Goal: Task Accomplishment & Management: Manage account settings

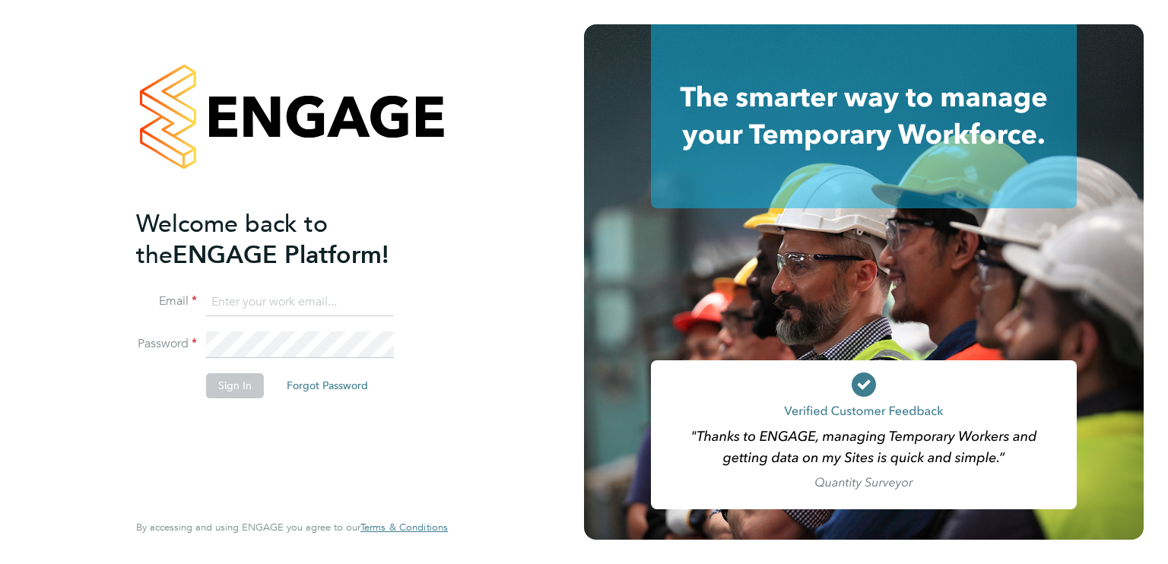
type input "carl.reilly@hotmail.com"
click at [238, 387] on button "Sign In" at bounding box center [235, 385] width 58 height 24
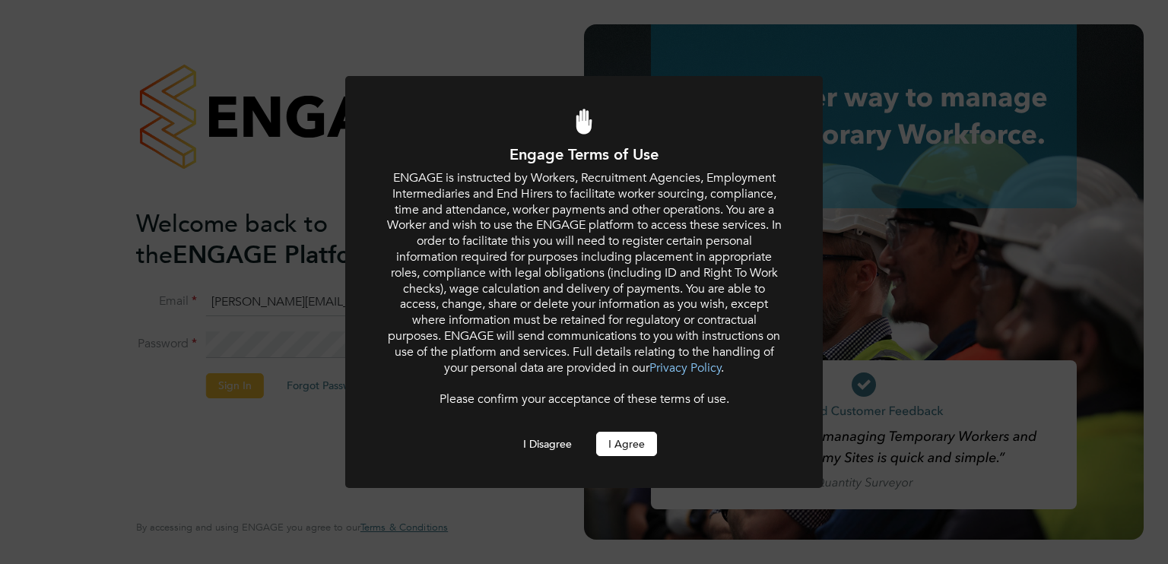
click at [635, 436] on button "I Agree" at bounding box center [626, 444] width 61 height 24
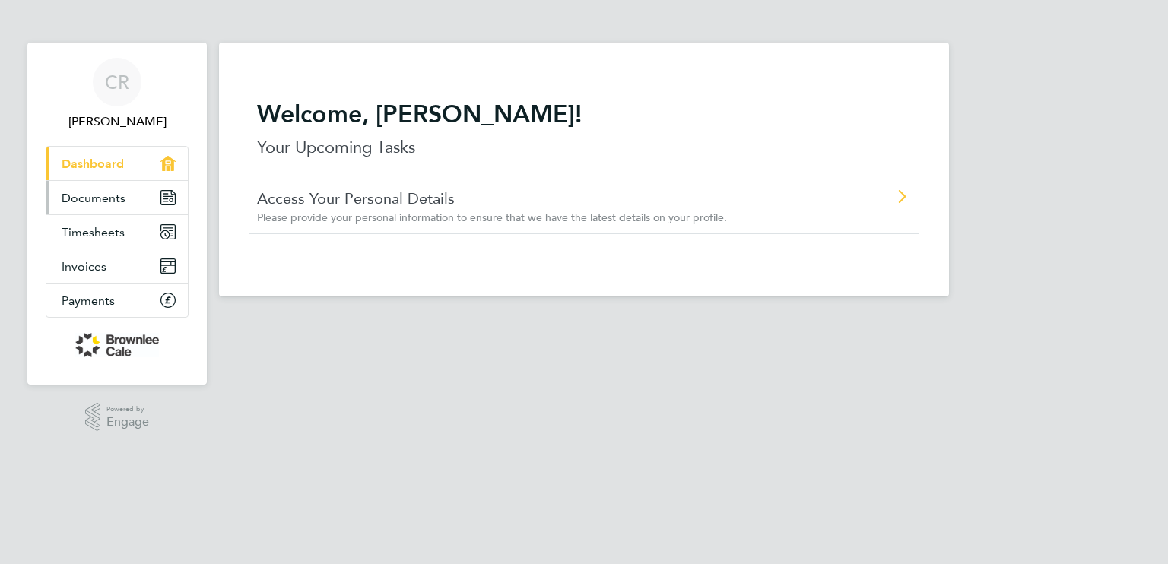
click at [97, 199] on span "Documents" at bounding box center [94, 198] width 64 height 14
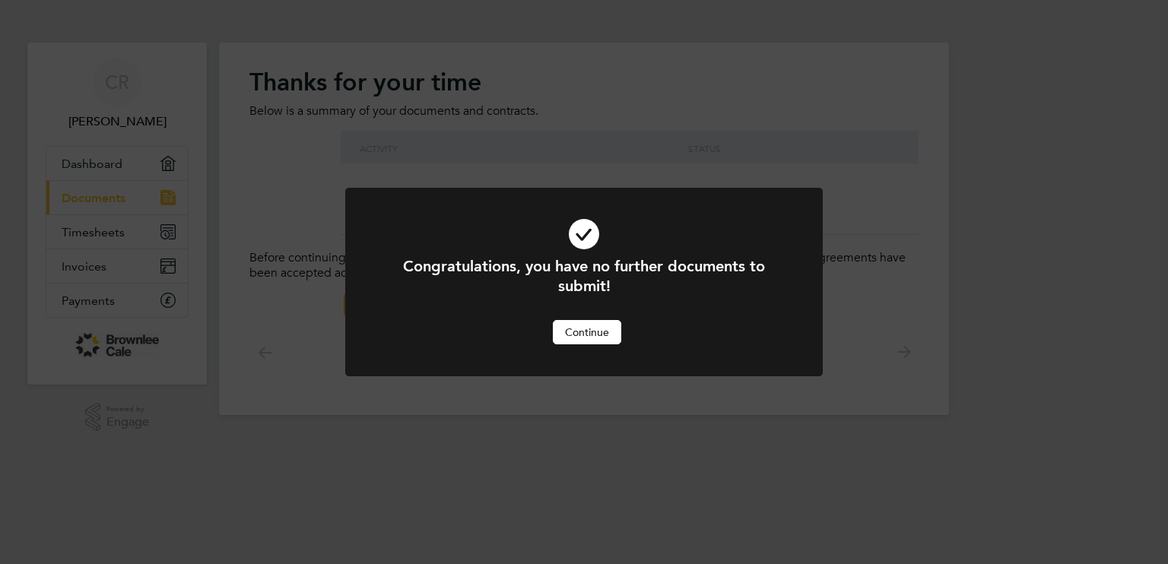
click at [592, 335] on button "Continue" at bounding box center [587, 332] width 68 height 24
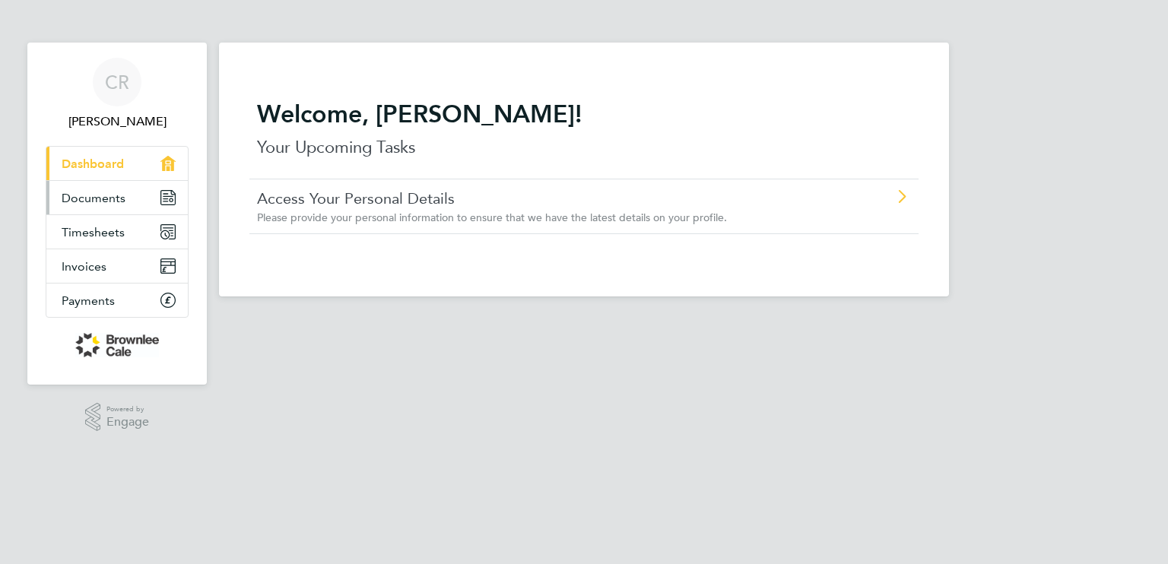
click at [116, 211] on link "Documents" at bounding box center [116, 197] width 141 height 33
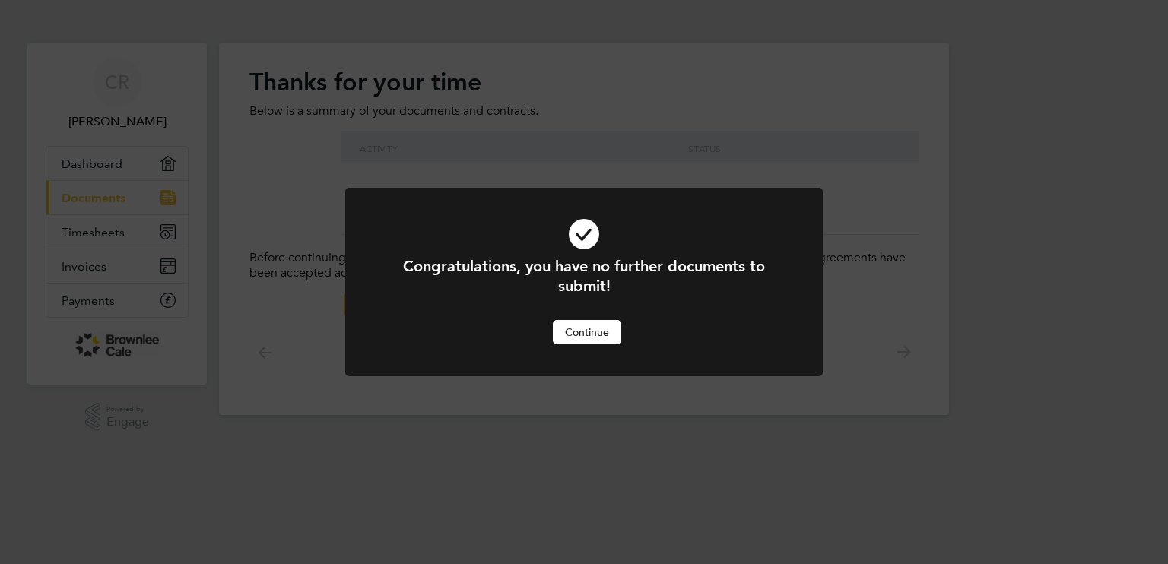
click at [620, 338] on button "Continue" at bounding box center [587, 332] width 68 height 24
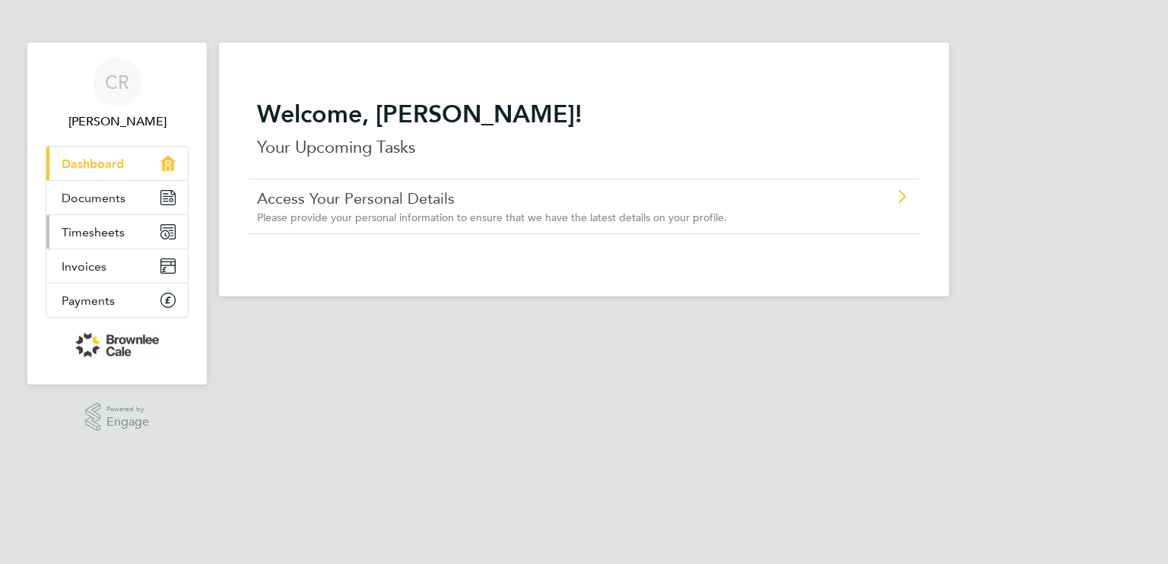
click at [106, 223] on link "Timesheets" at bounding box center [116, 231] width 141 height 33
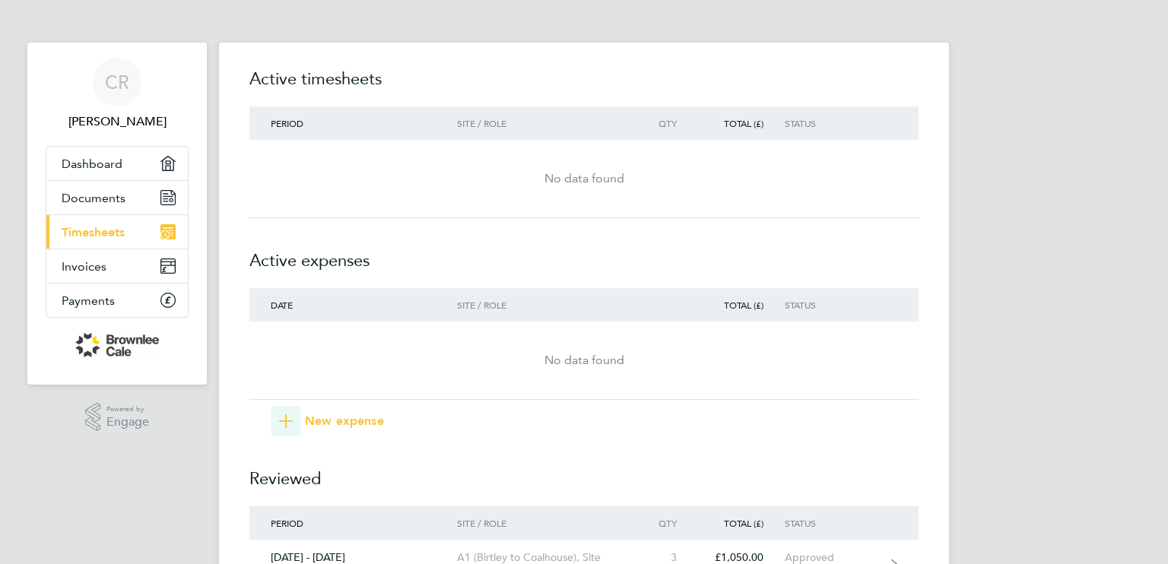
click at [1133, 95] on div "CR [PERSON_NAME] Applications: Dashboard Documents Current page: Timesheets Inv…" at bounding box center [584, 421] width 1168 height 842
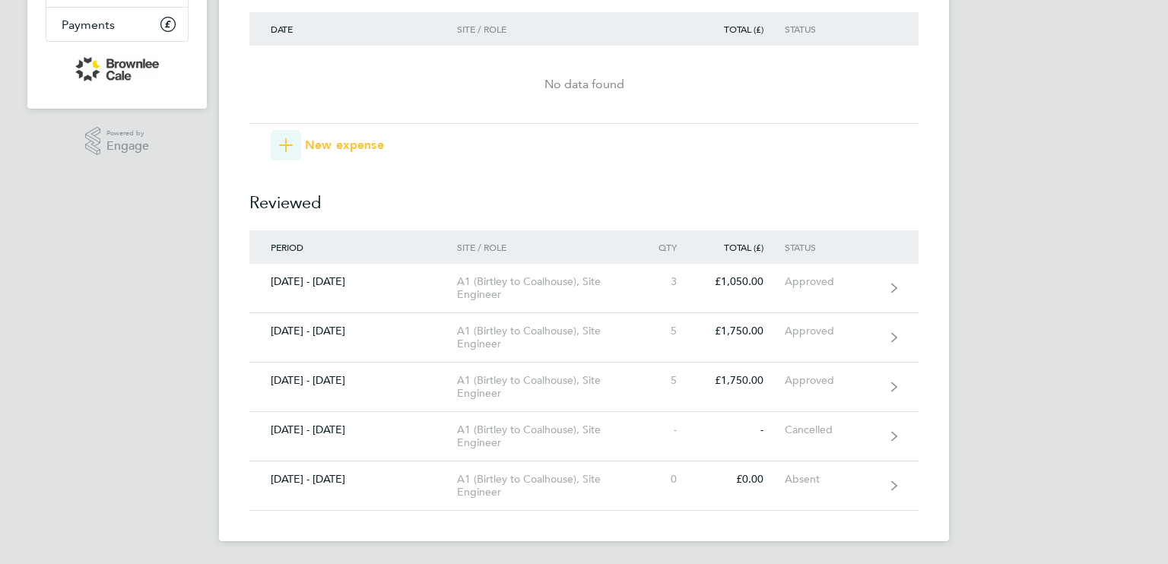
scroll to position [277, 0]
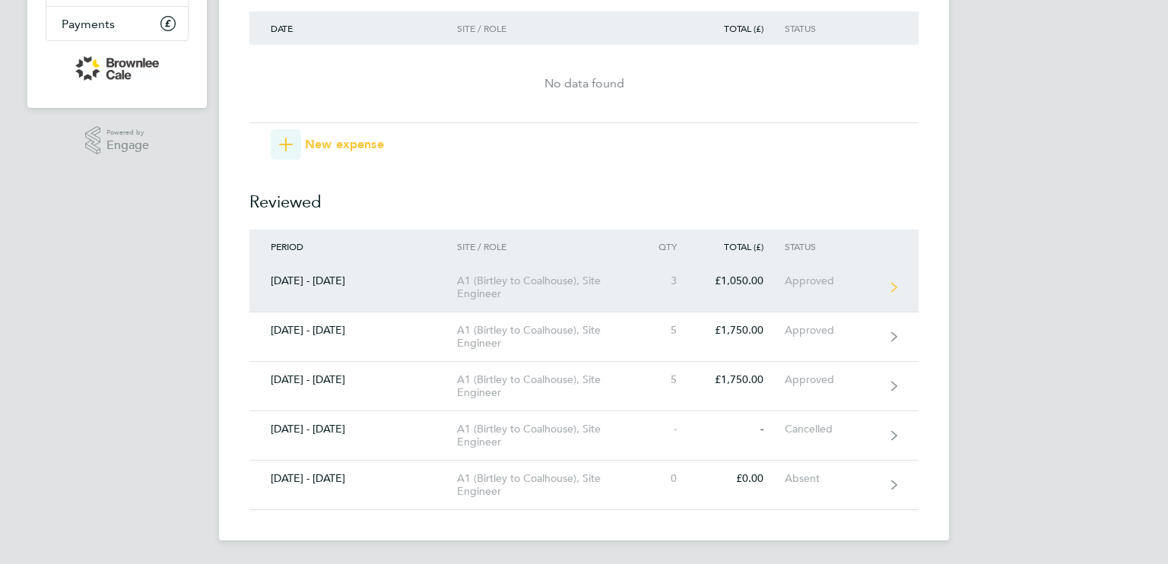
click at [554, 293] on div "A1 (Birtley to Coalhouse), Site Engineer" at bounding box center [544, 288] width 174 height 26
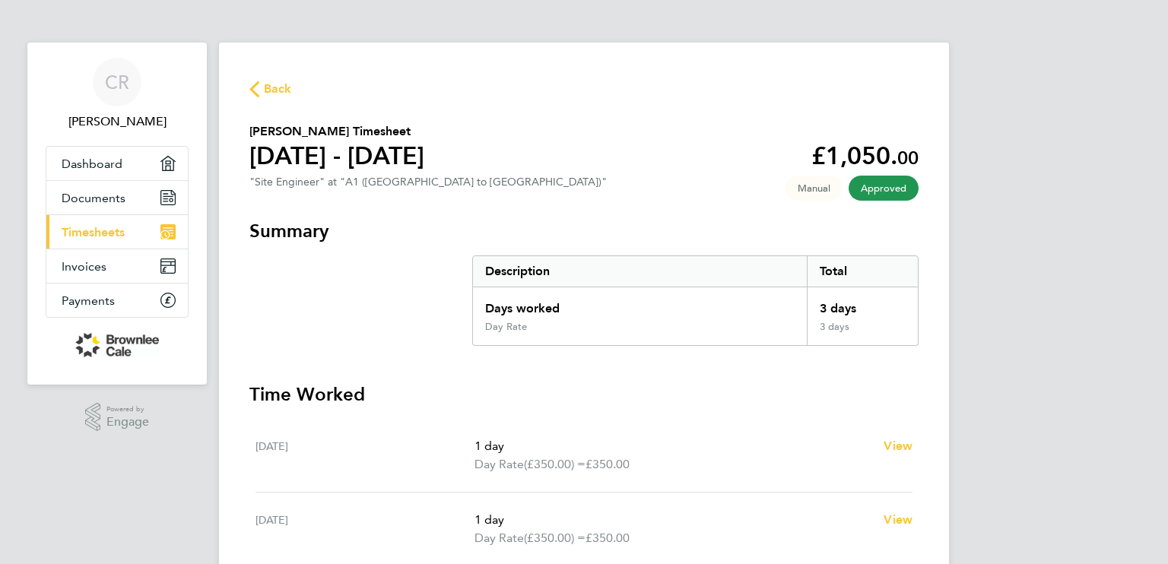
click at [1137, 86] on div "CR [PERSON_NAME] Applications: Dashboard Documents Current page: Timesheets Inv…" at bounding box center [584, 461] width 1168 height 923
click at [116, 265] on link "Invoices" at bounding box center [116, 265] width 141 height 33
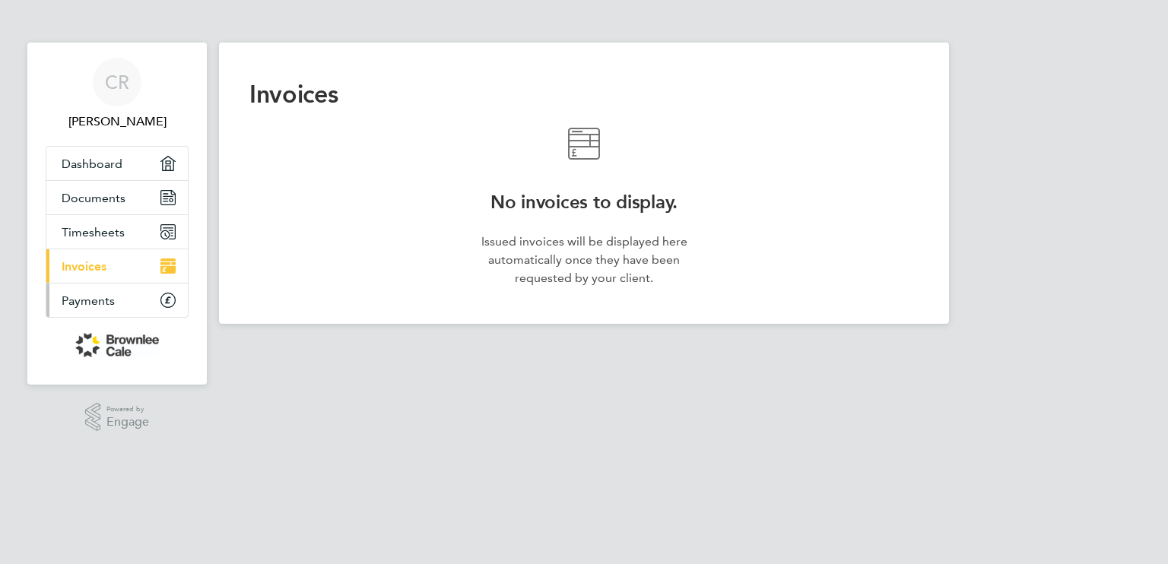
click at [113, 290] on link "Payments" at bounding box center [116, 300] width 141 height 33
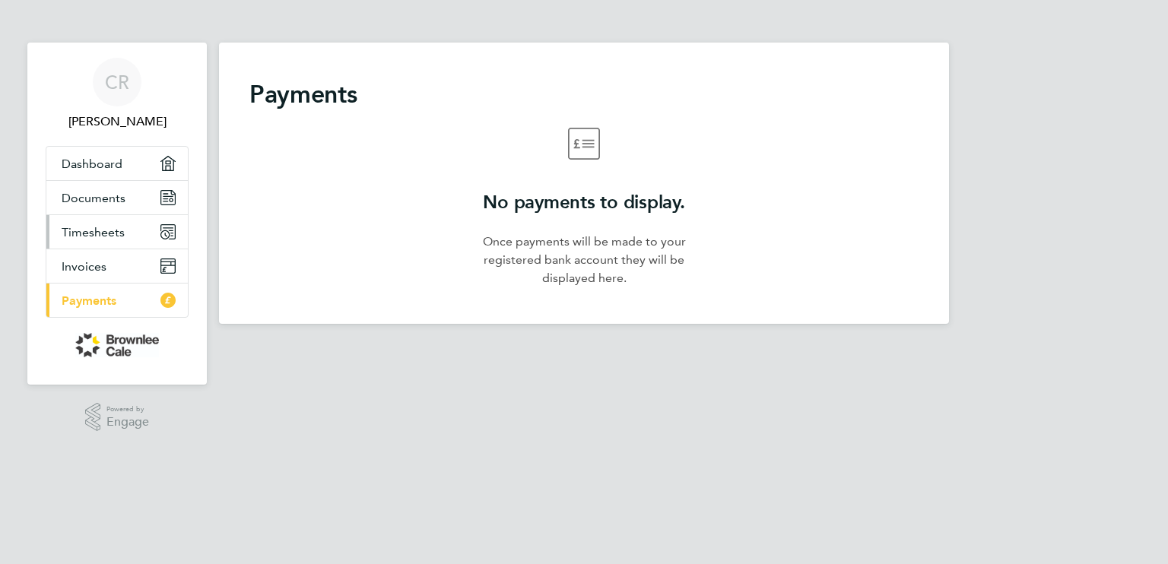
click at [117, 219] on link "Timesheets" at bounding box center [116, 231] width 141 height 33
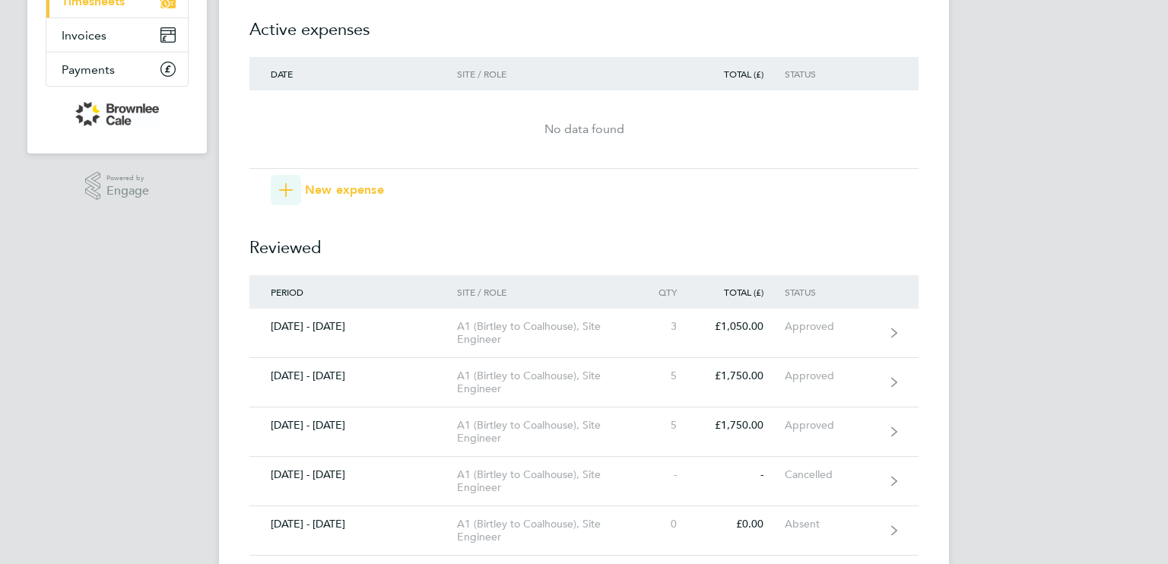
scroll to position [243, 0]
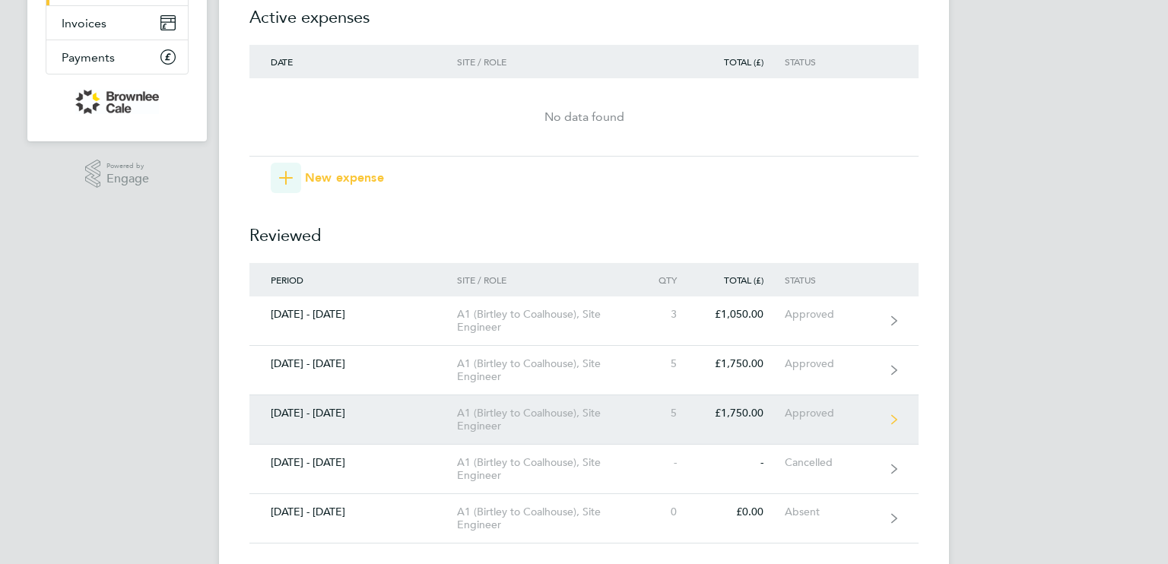
click at [869, 405] on link "[DATE] - [DATE] A1 ([GEOGRAPHIC_DATA] to [GEOGRAPHIC_DATA]), Site Engineer 5 £1…" at bounding box center [583, 420] width 669 height 49
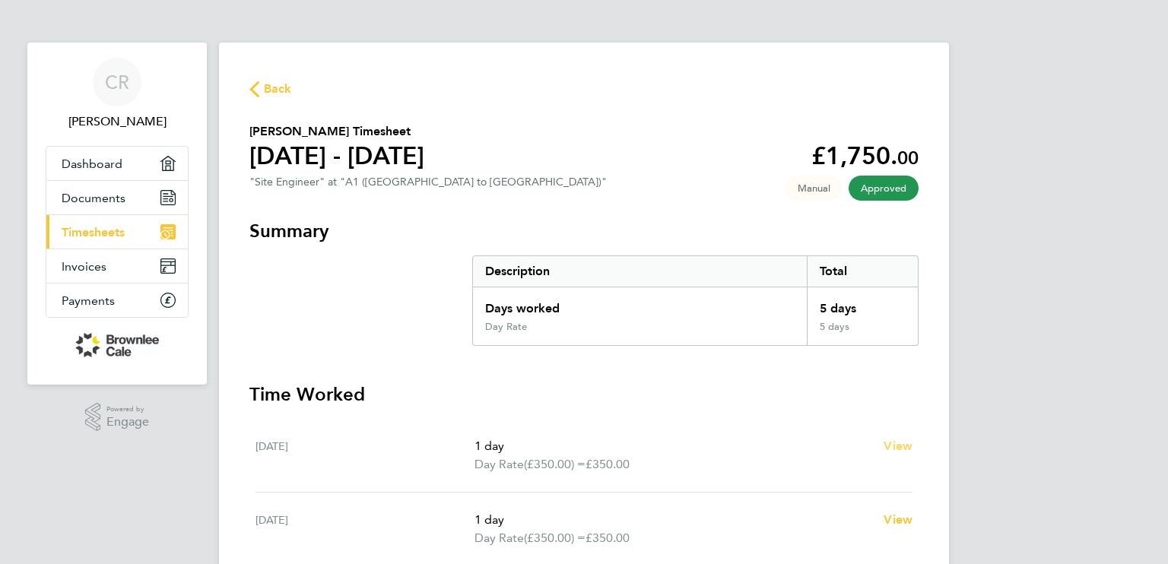
click at [900, 446] on span "View" at bounding box center [898, 446] width 29 height 14
select select "1"
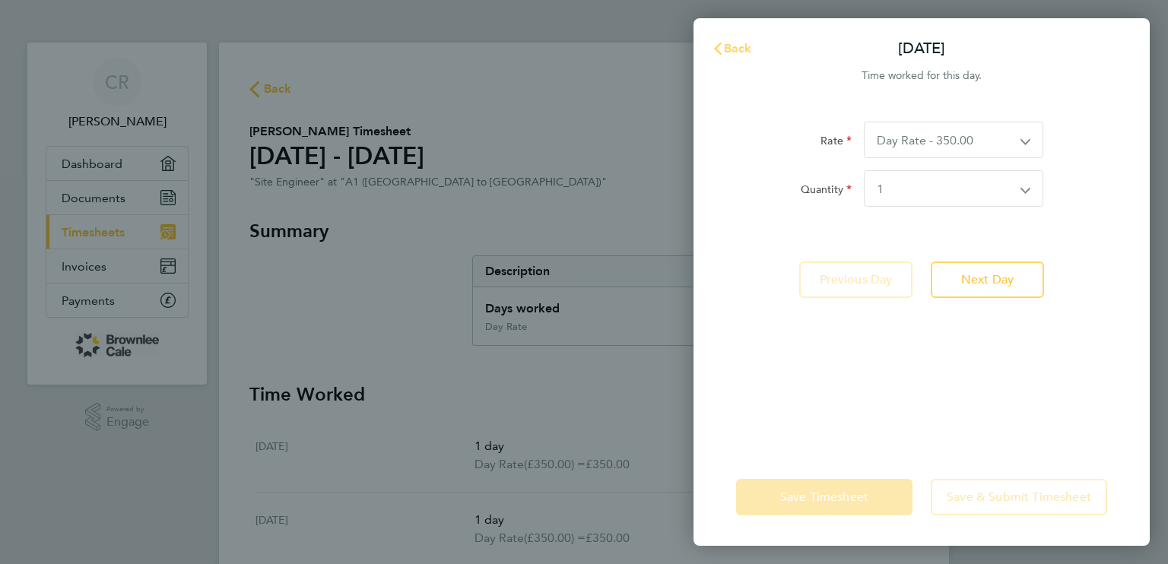
click at [732, 46] on span "Back" at bounding box center [738, 48] width 28 height 14
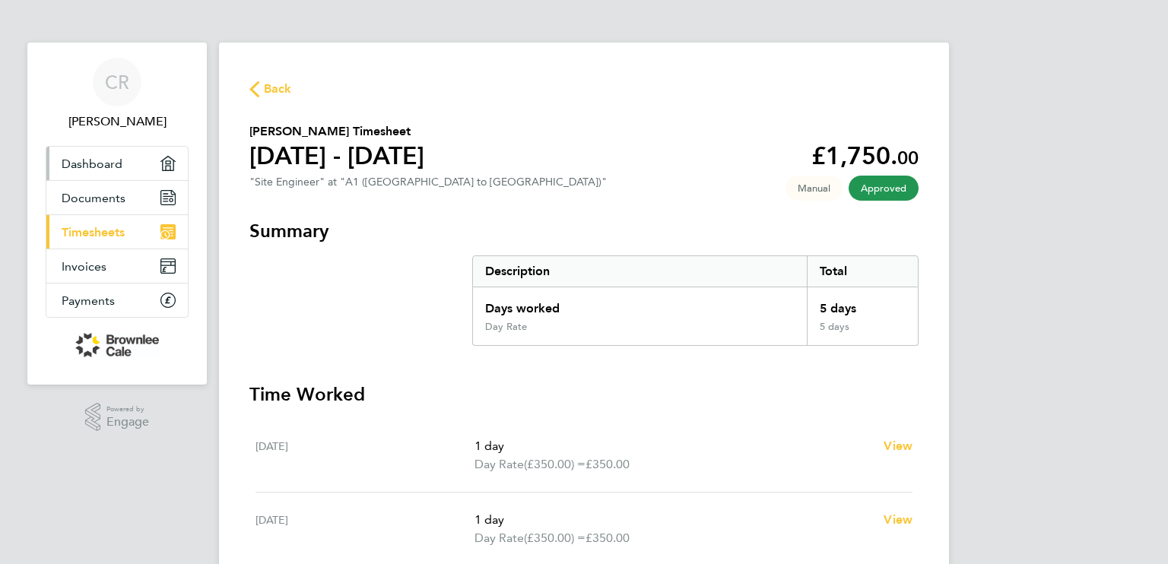
click at [71, 165] on span "Dashboard" at bounding box center [92, 164] width 61 height 14
